Goal: Task Accomplishment & Management: Complete application form

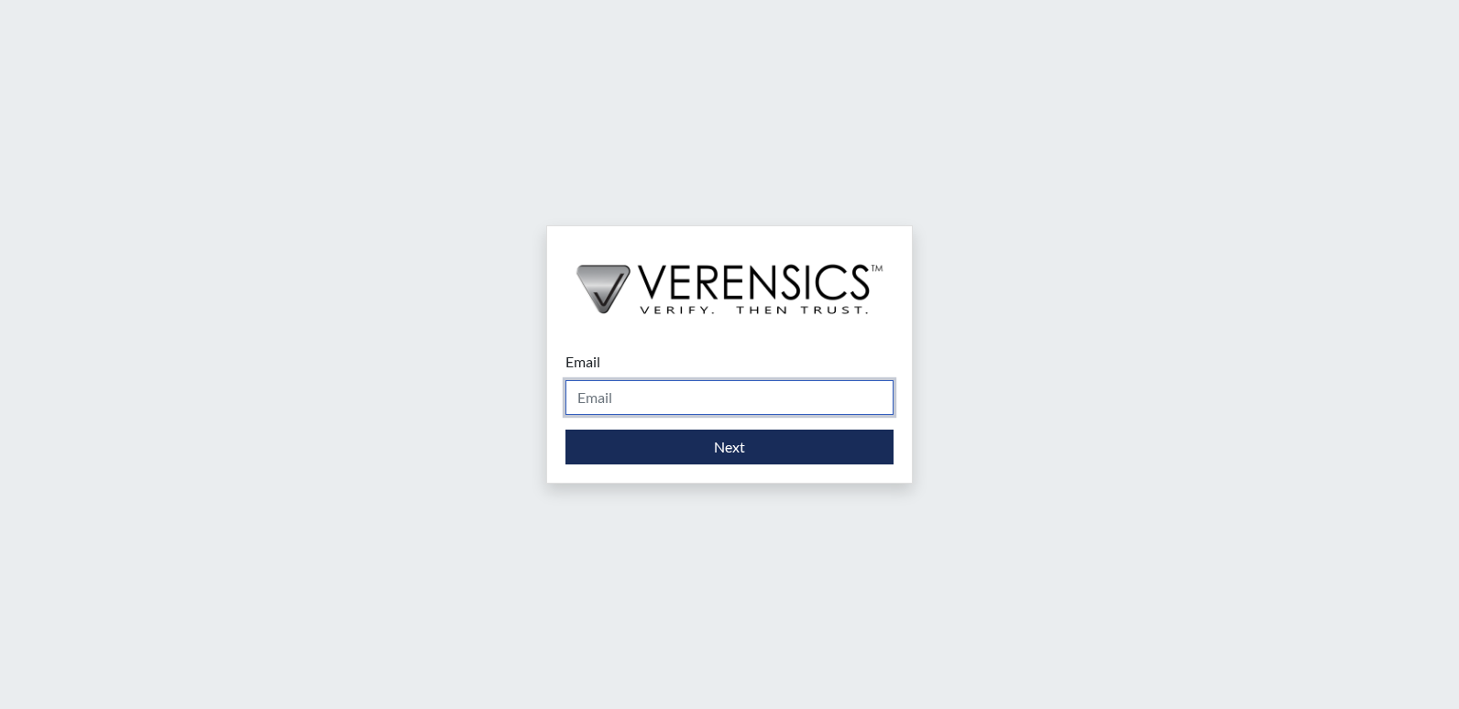
click at [648, 399] on input "Email" at bounding box center [730, 397] width 328 height 35
type input "[DOMAIN_NAME][EMAIL_ADDRESS][DOMAIN_NAME]"
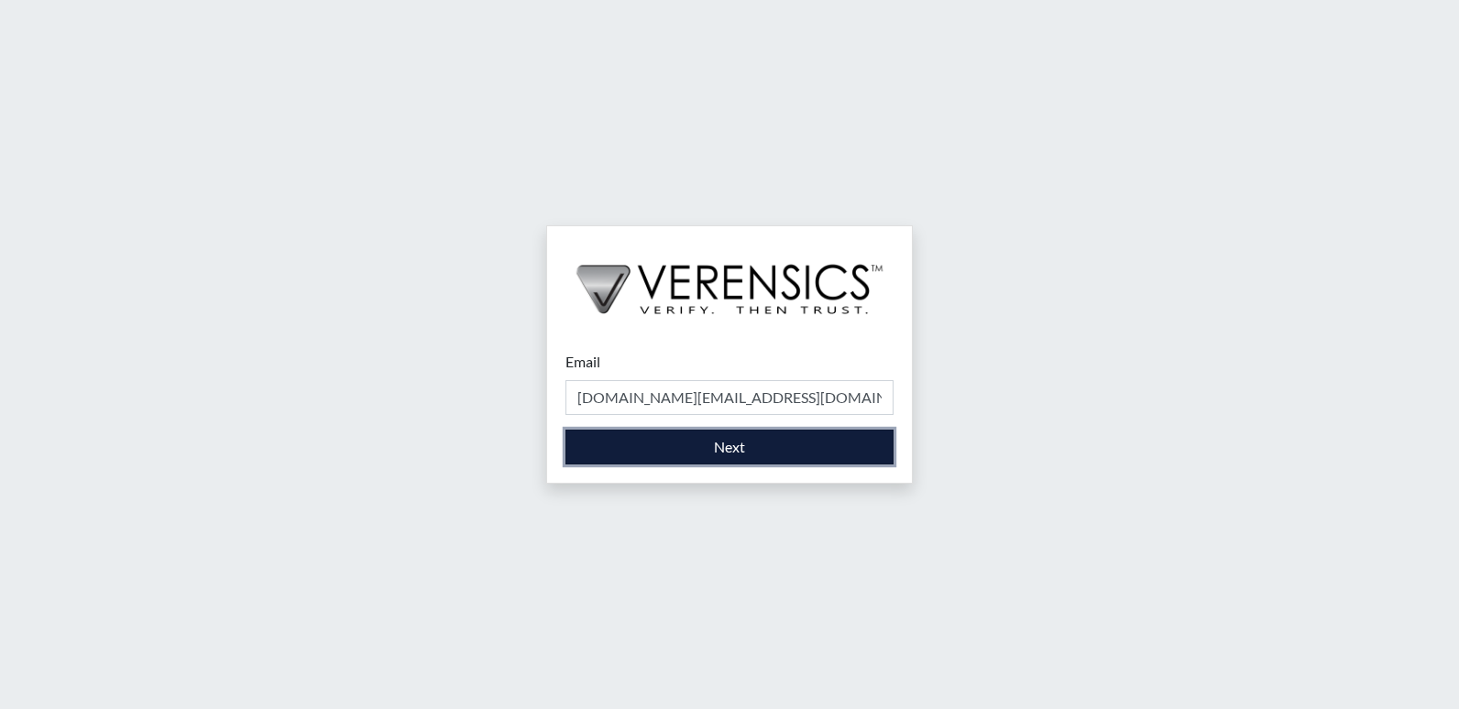
click at [624, 445] on button "Next" at bounding box center [730, 447] width 328 height 35
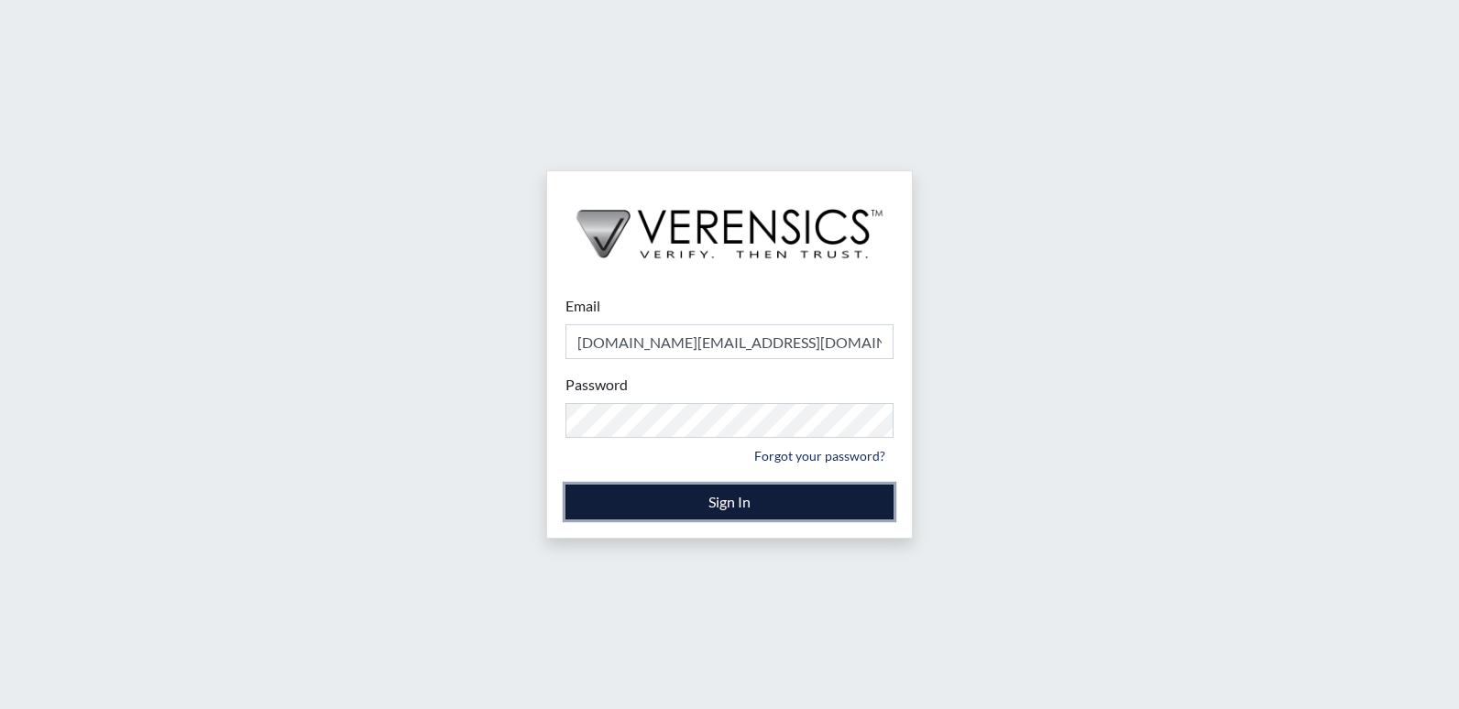
click at [700, 509] on button "Sign In" at bounding box center [730, 502] width 328 height 35
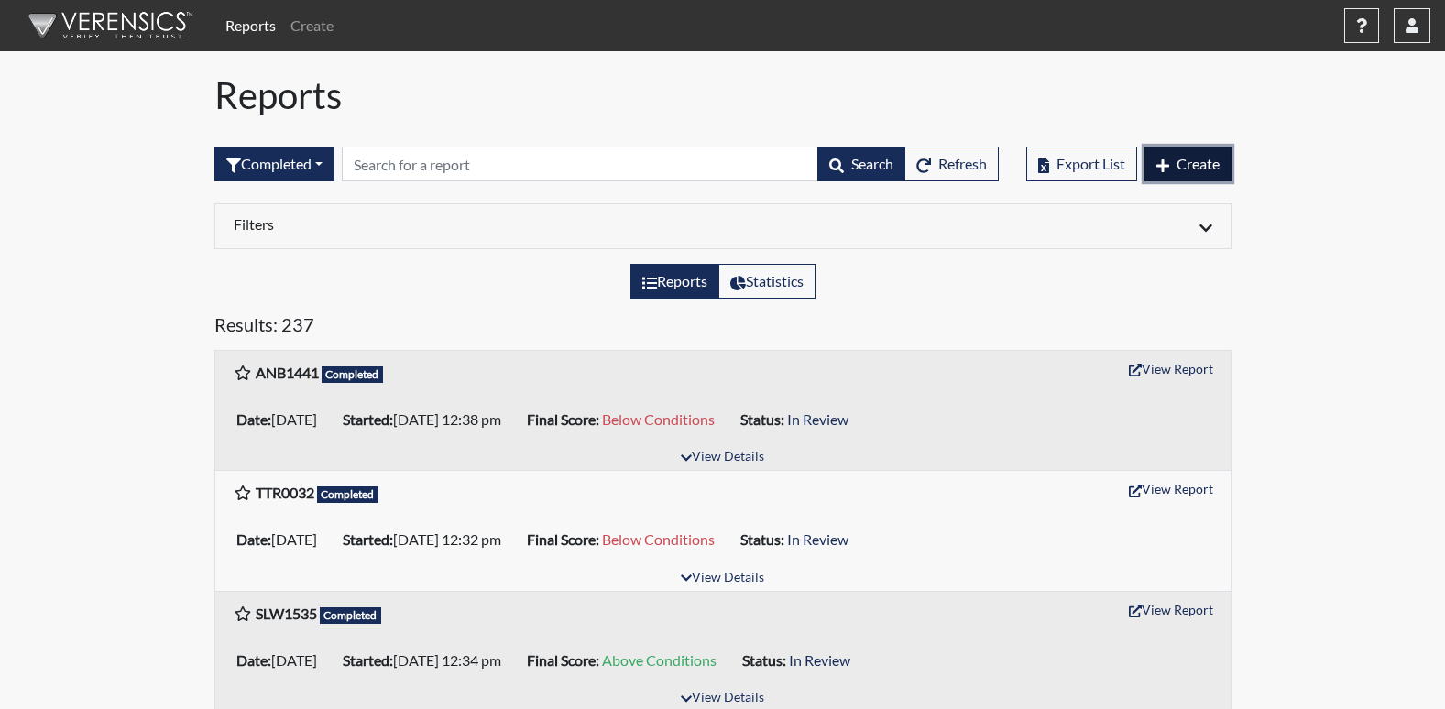
click at [1211, 166] on span "Create" at bounding box center [1198, 163] width 43 height 17
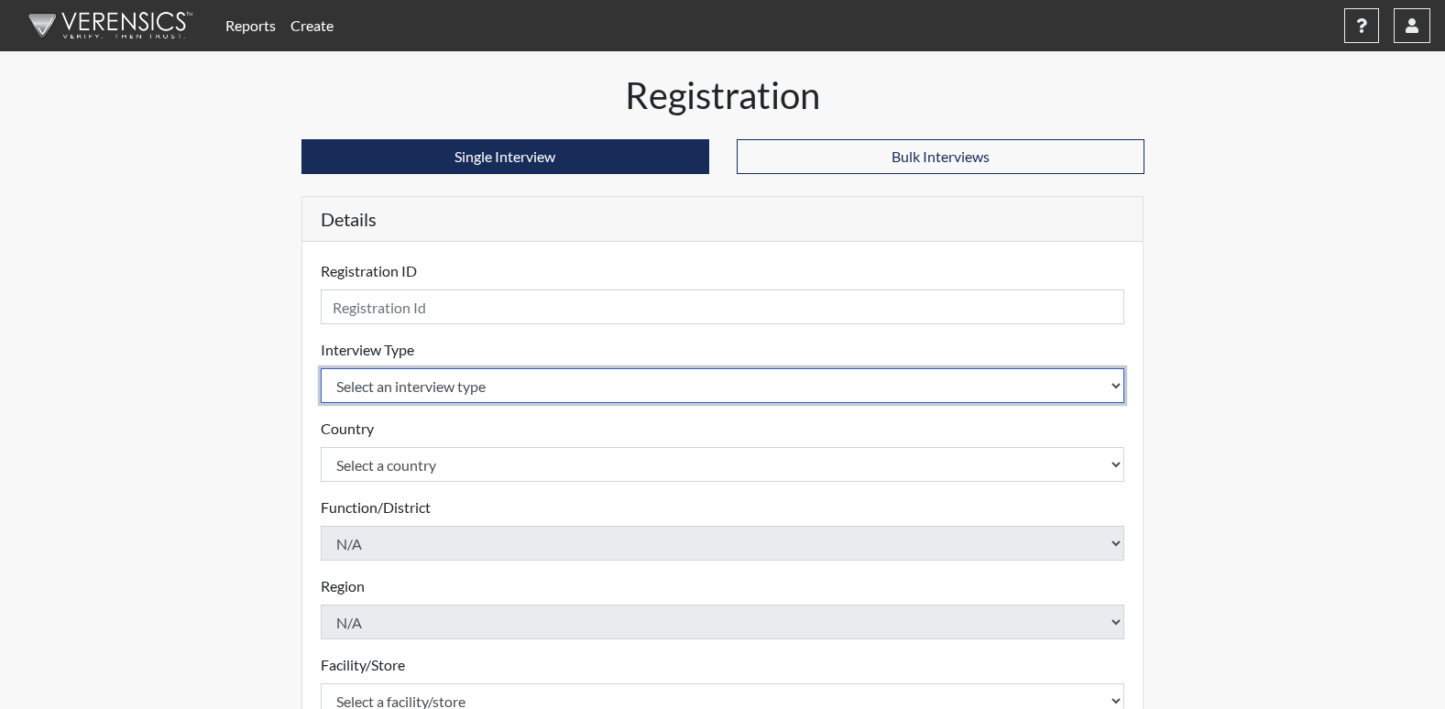
click at [495, 387] on select "Select an interview type Corrections Pre-Employment" at bounding box center [723, 385] width 805 height 35
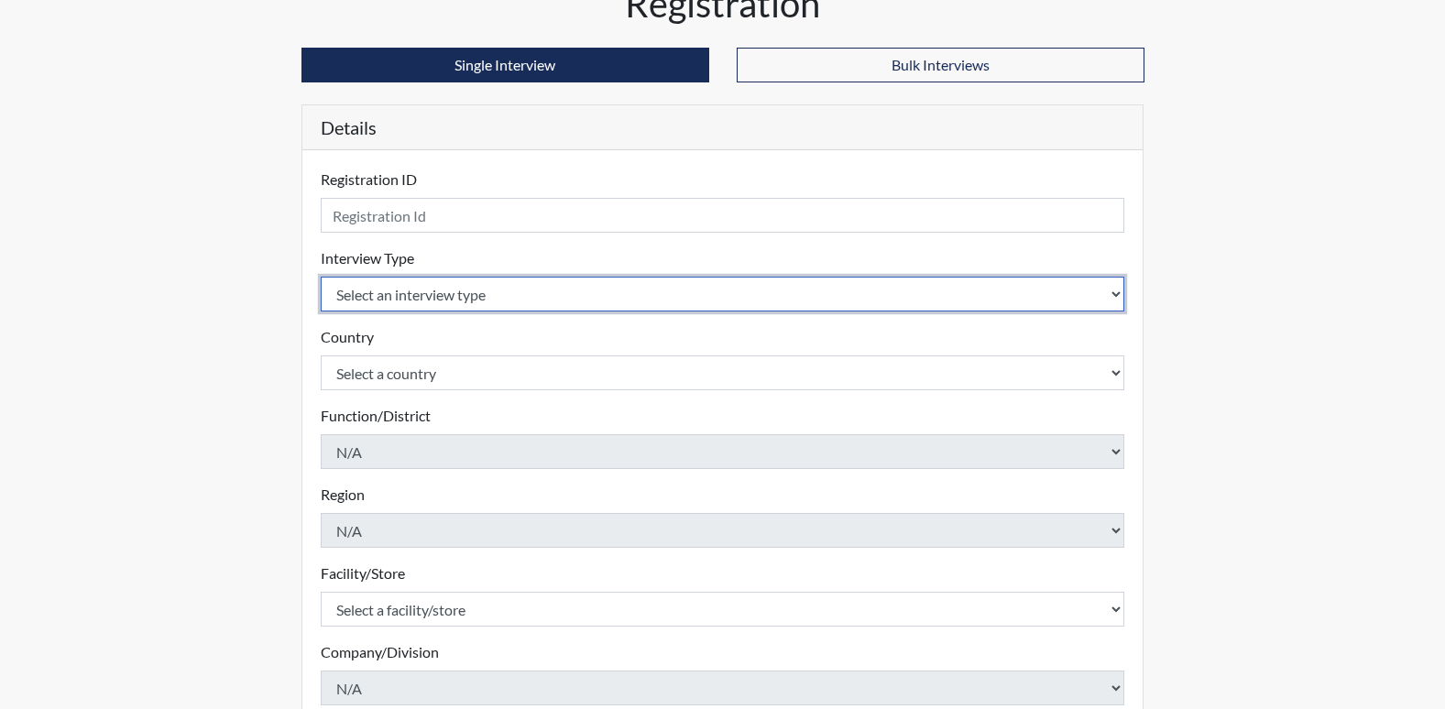
drag, startPoint x: 442, startPoint y: 299, endPoint x: 442, endPoint y: 312, distance: 12.8
click at [442, 299] on select "Select an interview type Corrections Pre-Employment" at bounding box center [723, 294] width 805 height 35
select select "ff733e93-e1bf-11ea-9c9f-0eff0cf7eb8f"
click at [321, 277] on select "Select an interview type Corrections Pre-Employment" at bounding box center [723, 294] width 805 height 35
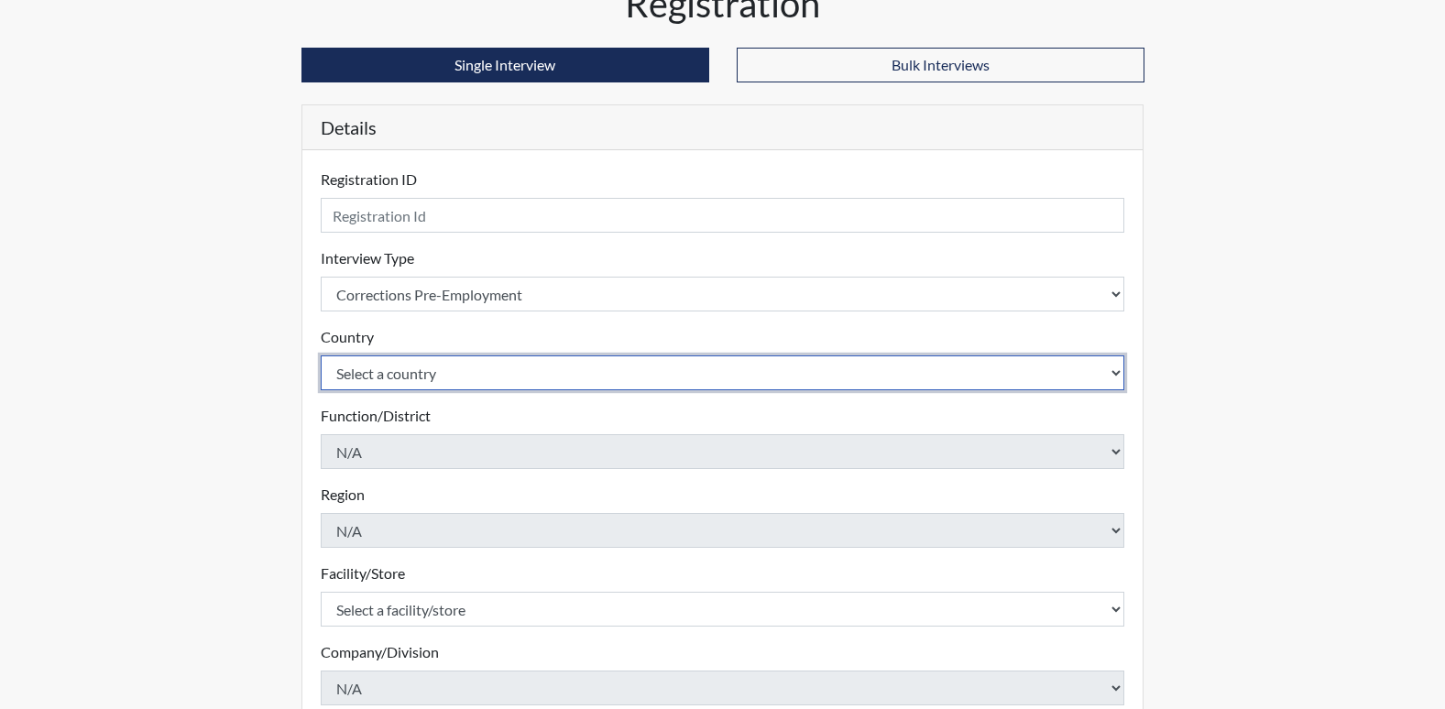
click at [403, 381] on select "Select a country [GEOGRAPHIC_DATA] [GEOGRAPHIC_DATA]" at bounding box center [723, 373] width 805 height 35
select select "united-states-of-[GEOGRAPHIC_DATA]"
click at [321, 356] on select "Select a country [GEOGRAPHIC_DATA] [GEOGRAPHIC_DATA]" at bounding box center [723, 373] width 805 height 35
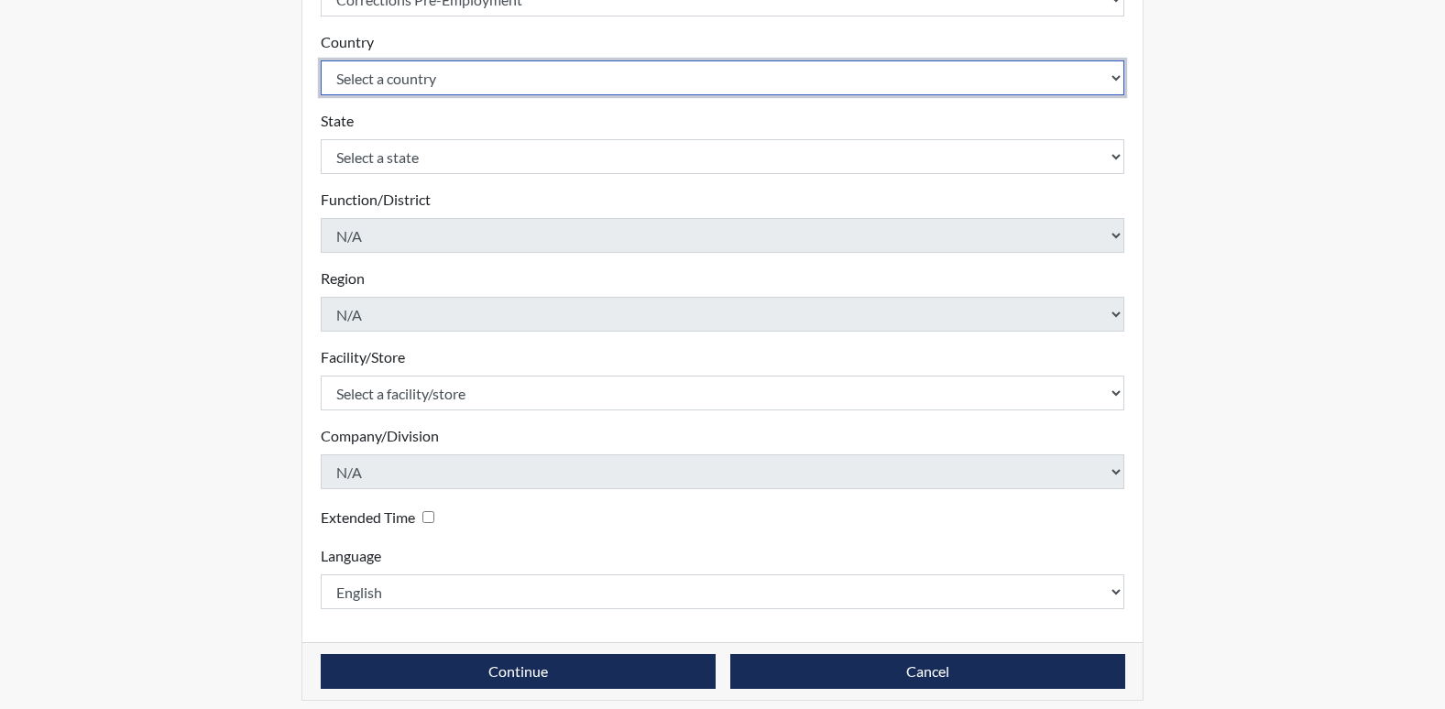
scroll to position [401, 0]
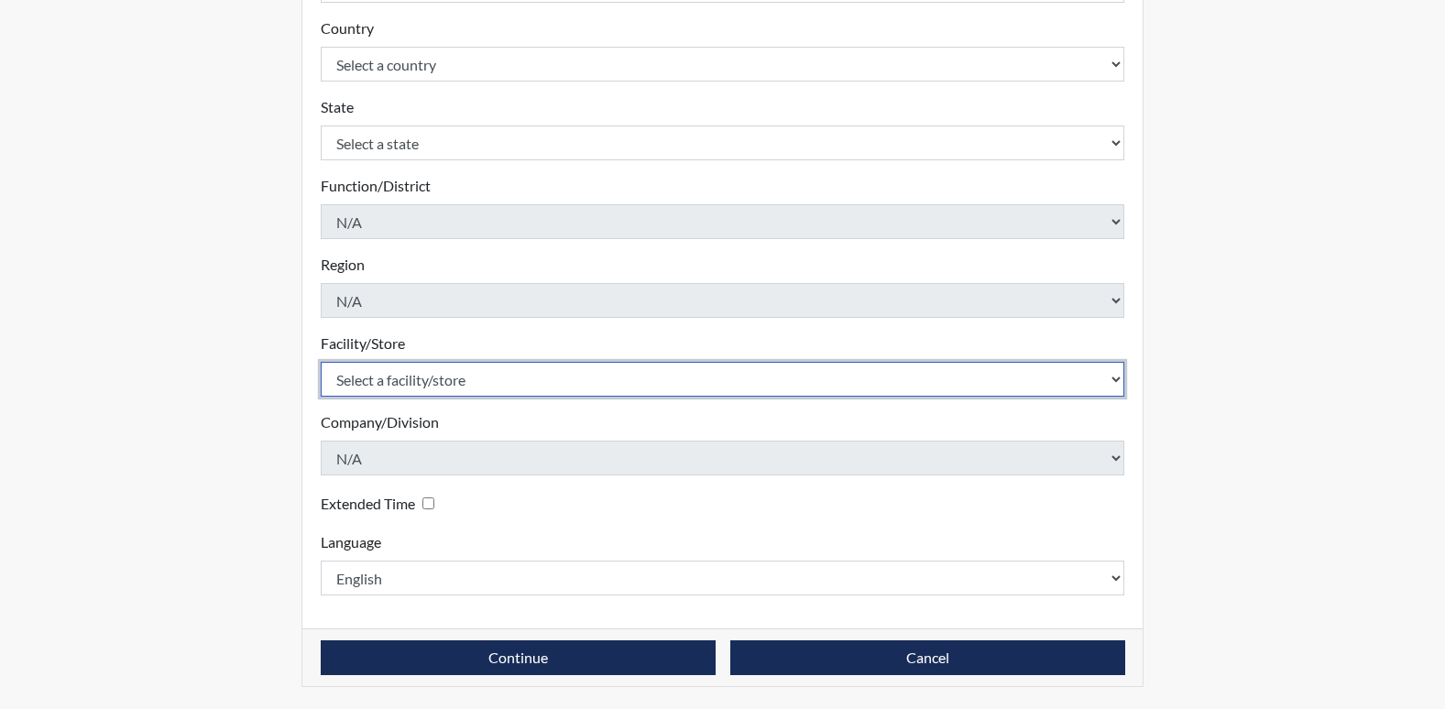
click at [392, 379] on select "Select a facility/store [PERSON_NAME] PDC Pulaski SP" at bounding box center [723, 379] width 805 height 35
select select "07d467a1-a762-4c04-a0fd-01b52b78d04c"
click at [321, 362] on select "Select a facility/store [PERSON_NAME] PDC Pulaski SP" at bounding box center [723, 379] width 805 height 35
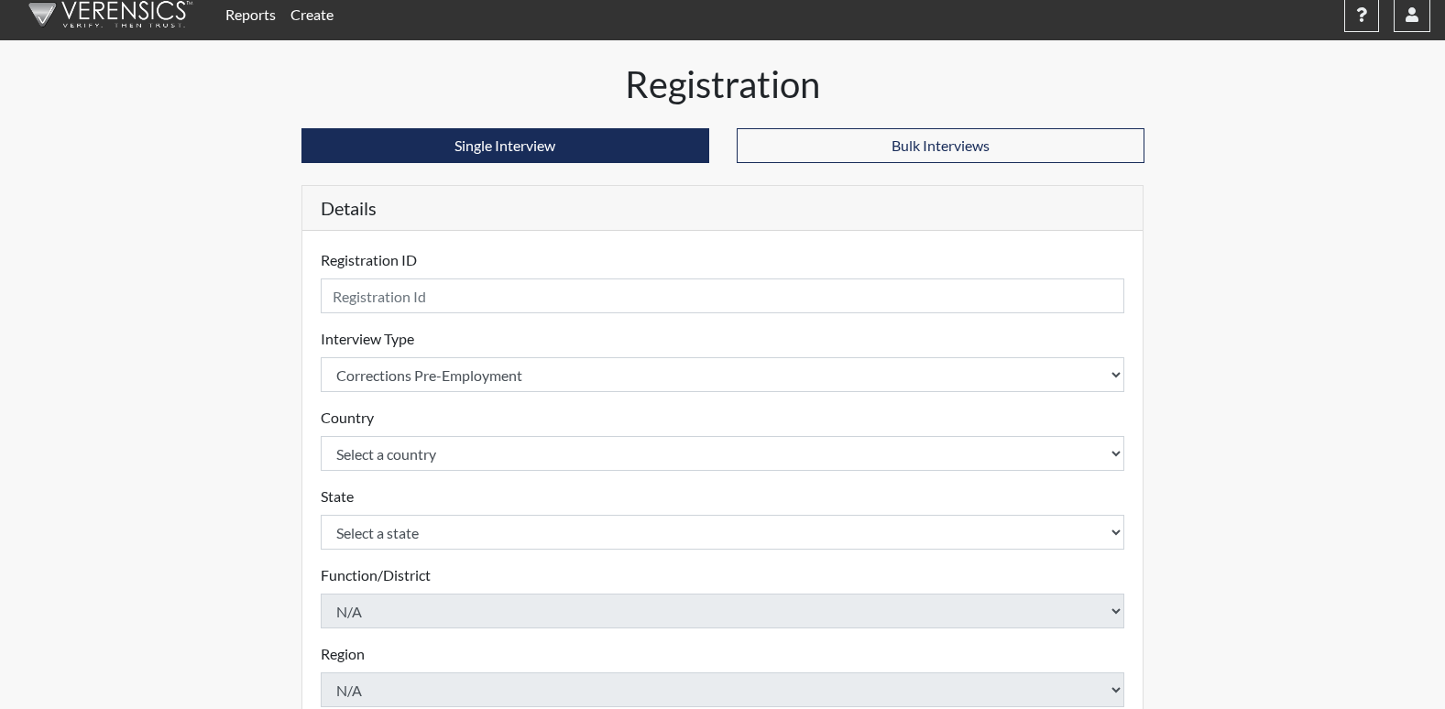
scroll to position [0, 0]
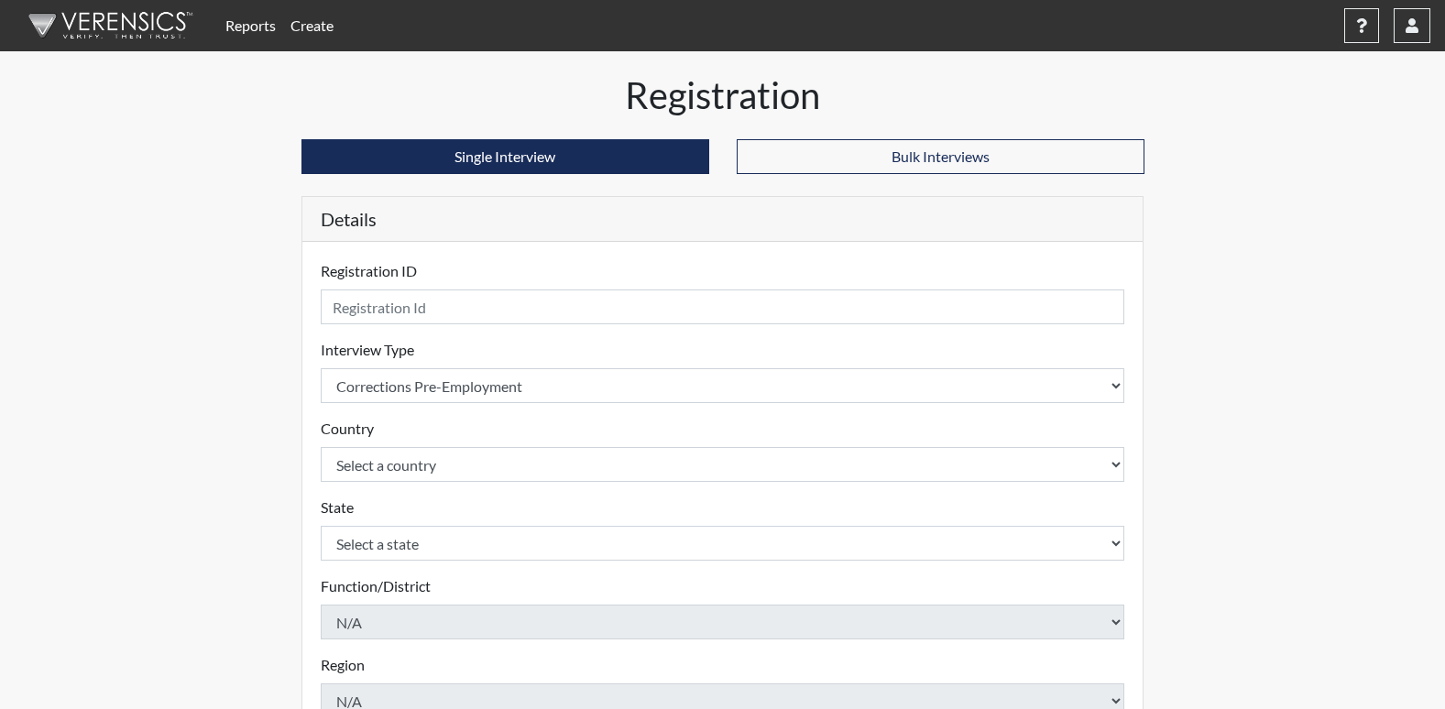
click at [377, 324] on form "Registration ID Please provide a registration ID. Interview Type Select an inte…" at bounding box center [723, 628] width 805 height 736
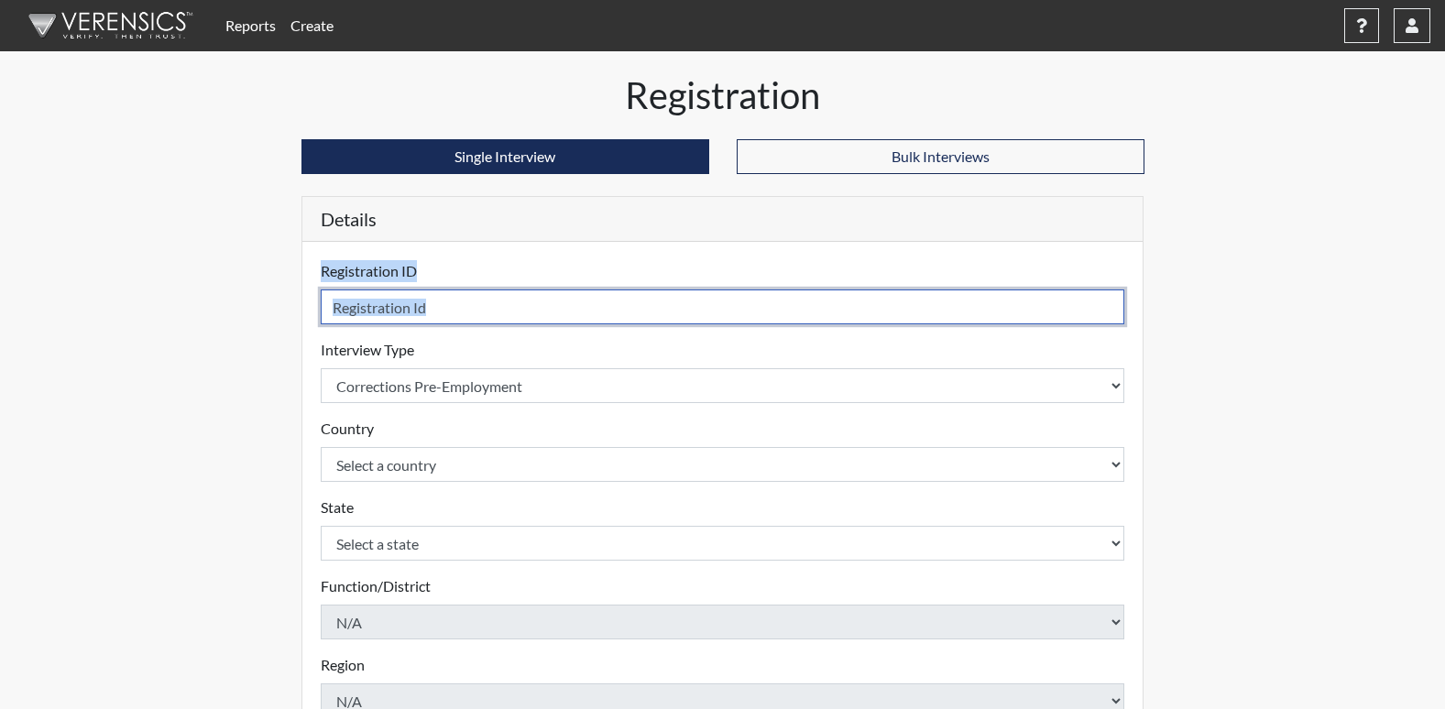
click at [377, 317] on input "text" at bounding box center [723, 307] width 805 height 35
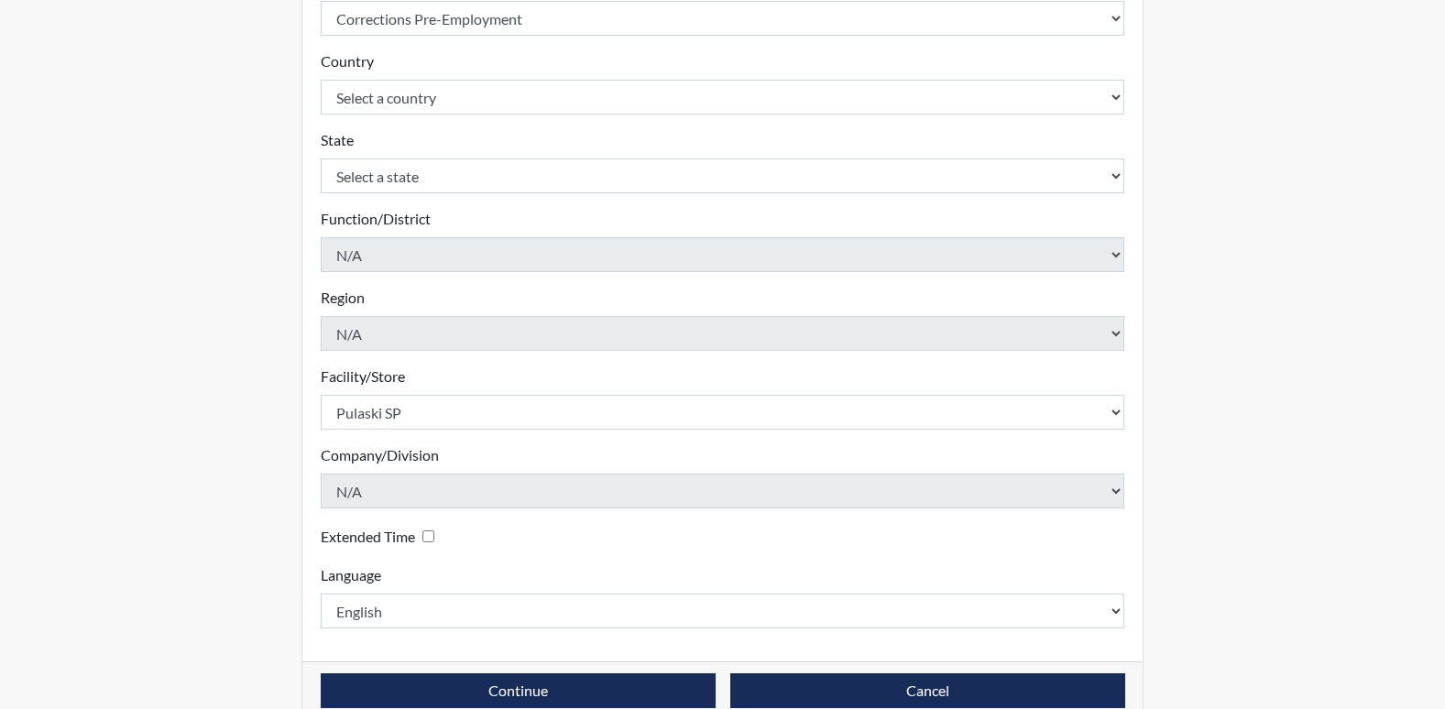
scroll to position [401, 0]
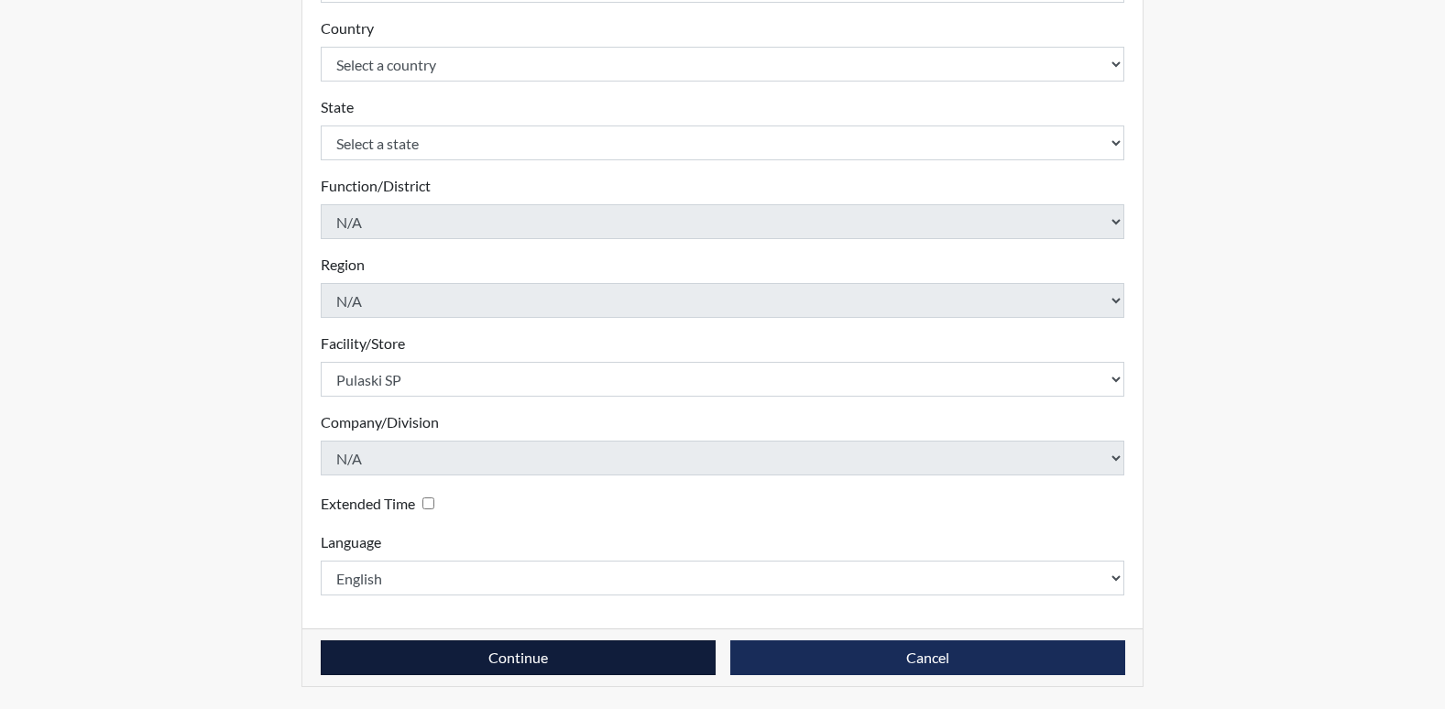
type input "sjt4280"
click at [522, 661] on button "Continue" at bounding box center [518, 658] width 395 height 35
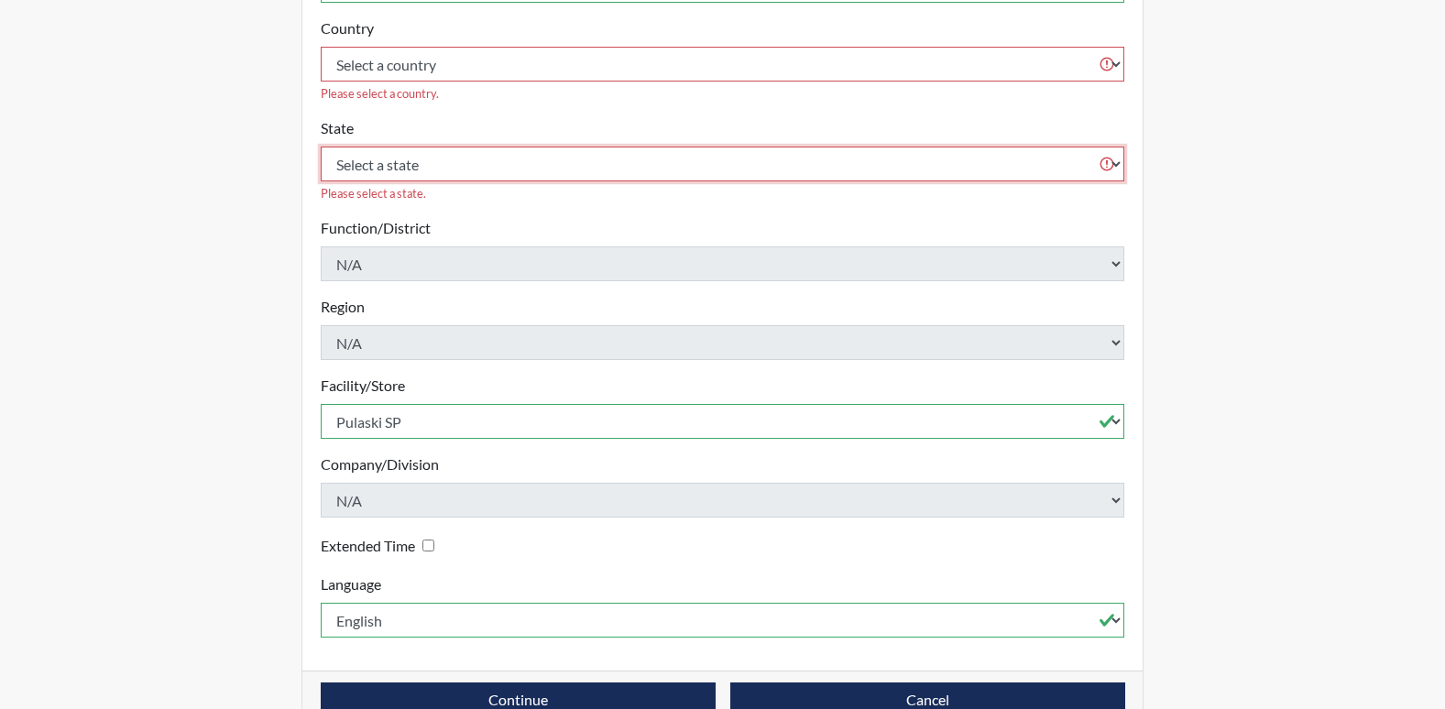
click at [662, 147] on select "Select a state [US_STATE] [US_STATE] [US_STATE] [US_STATE] [US_STATE] [US_STATE…" at bounding box center [723, 164] width 805 height 35
select select "GA"
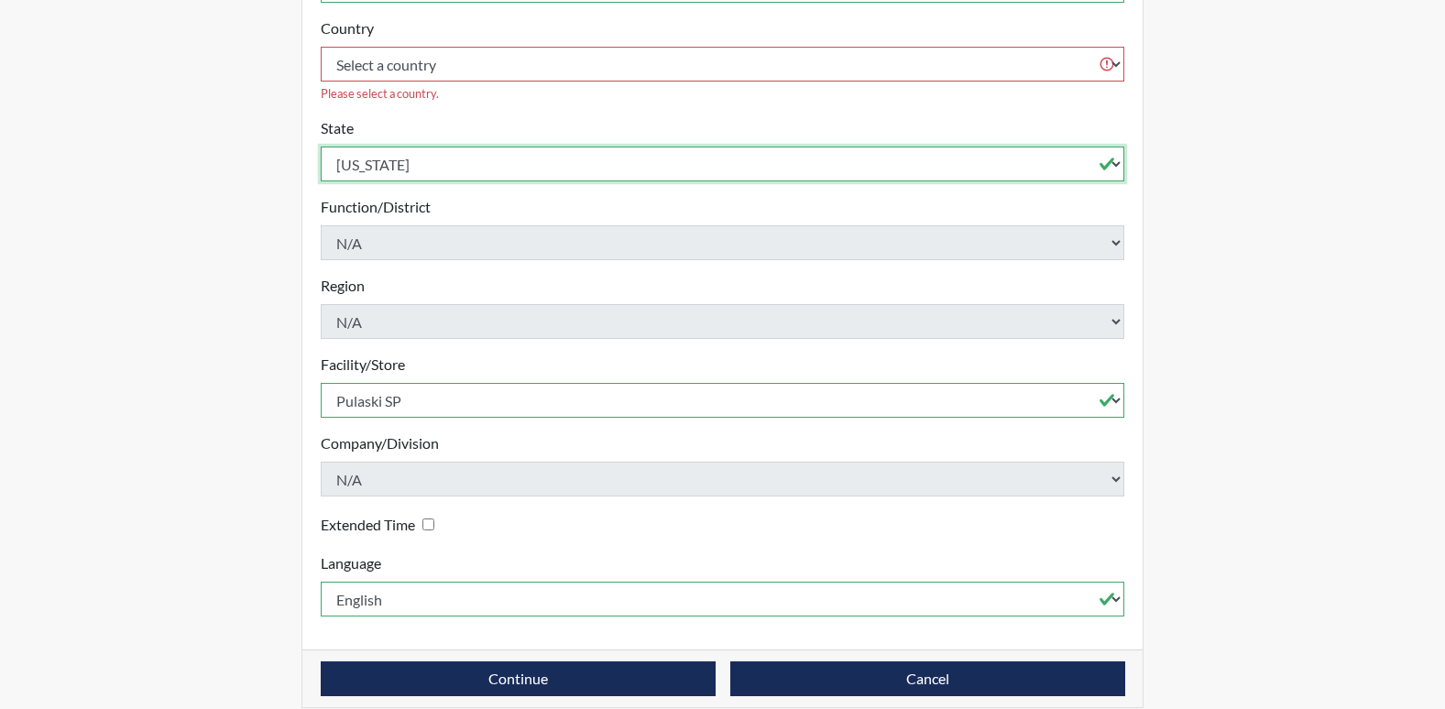
click at [321, 147] on select "Select a state [US_STATE] [US_STATE] [US_STATE] [US_STATE] [US_STATE] [US_STATE…" at bounding box center [723, 164] width 805 height 35
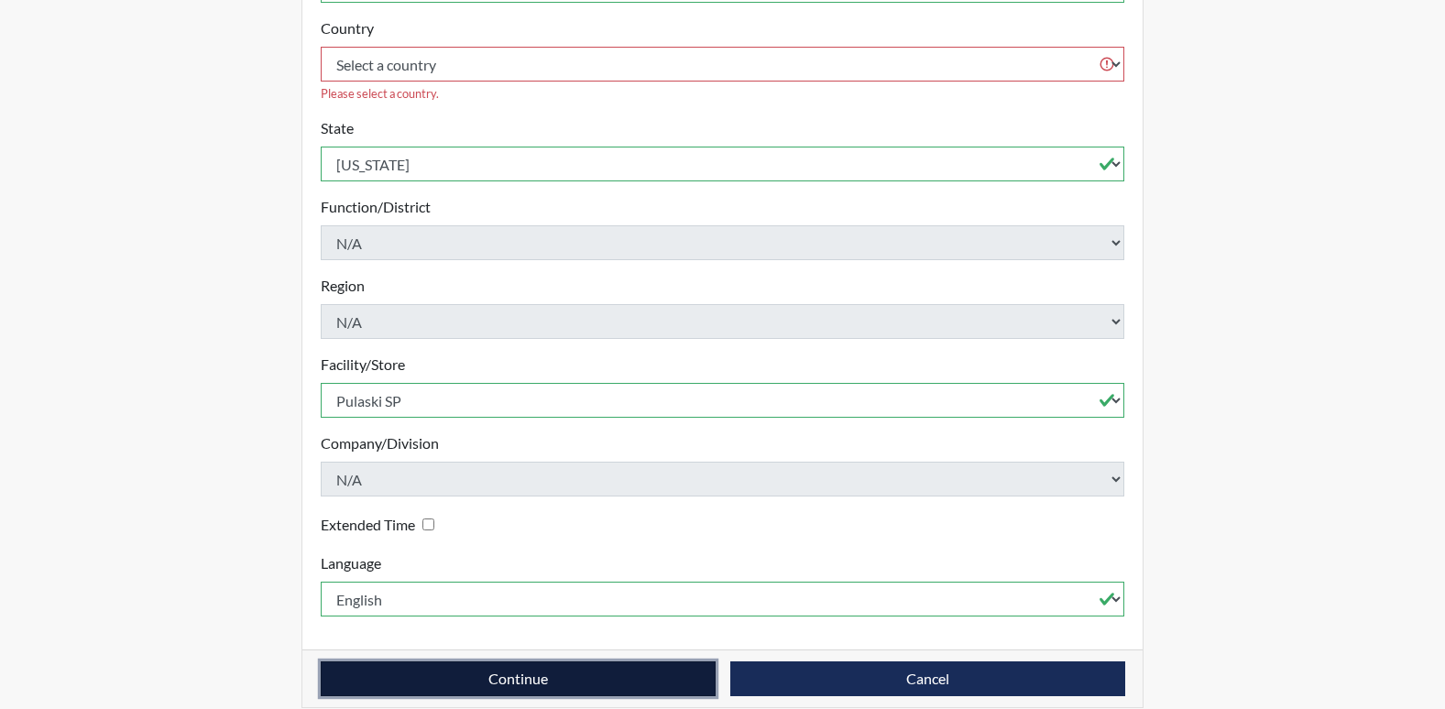
click at [525, 662] on button "Continue" at bounding box center [518, 679] width 395 height 35
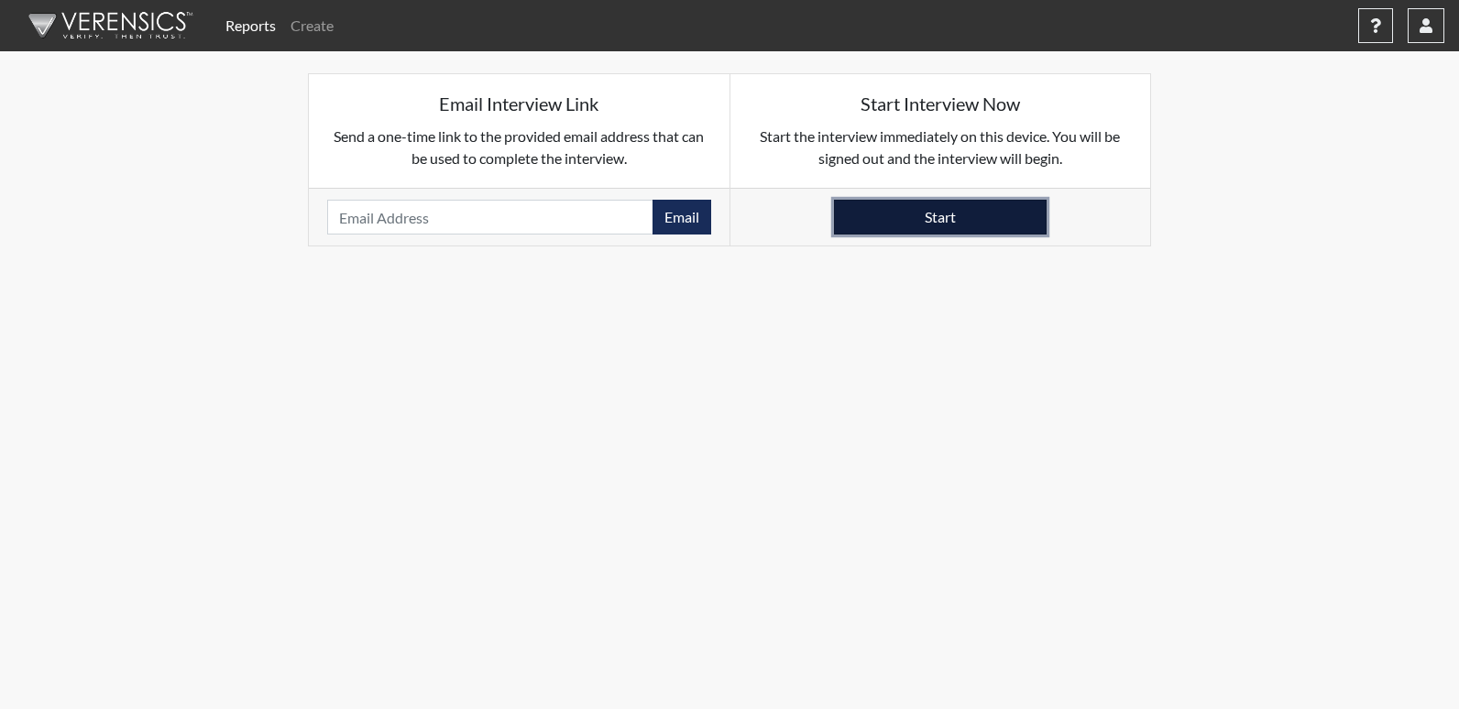
click at [945, 220] on button "Start" at bounding box center [940, 217] width 213 height 35
